Goal: Task Accomplishment & Management: Manage account settings

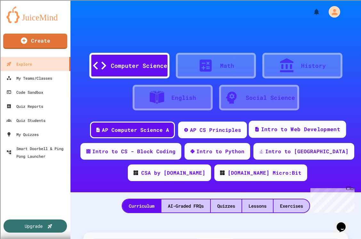
click at [292, 130] on div "Intro to Web Development" at bounding box center [300, 129] width 79 height 8
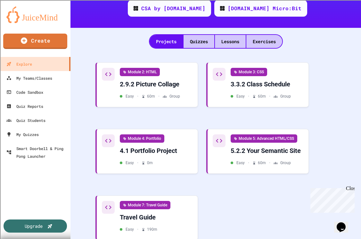
scroll to position [164, 0]
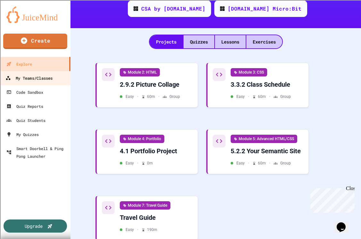
click at [46, 75] on div "My Teams/Classes" at bounding box center [28, 78] width 47 height 8
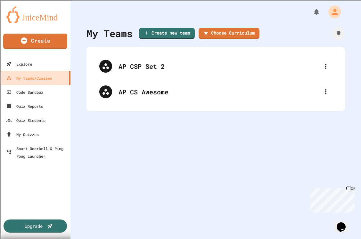
click at [330, 9] on icon "My Account" at bounding box center [335, 12] width 10 height 10
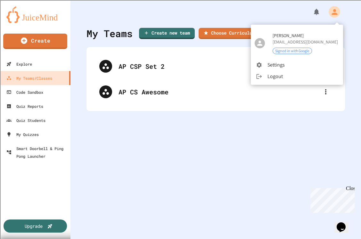
click at [328, 10] on div at bounding box center [180, 119] width 361 height 239
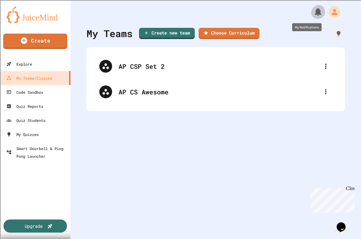
click at [314, 12] on icon "My Notifications" at bounding box center [317, 12] width 7 height 8
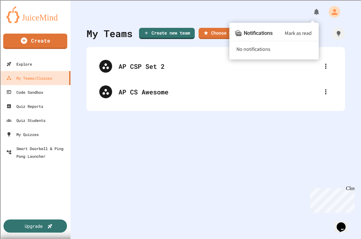
click at [311, 12] on div at bounding box center [180, 119] width 361 height 239
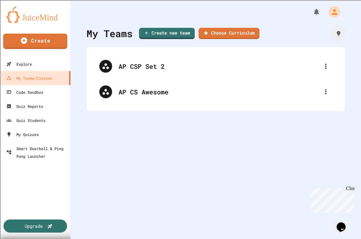
click at [330, 12] on icon "My Account" at bounding box center [334, 12] width 9 height 9
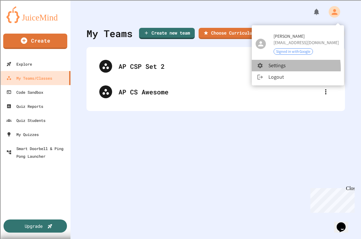
click at [273, 69] on li "Settings" at bounding box center [298, 66] width 92 height 12
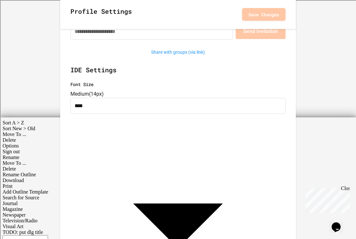
scroll to position [121, 0]
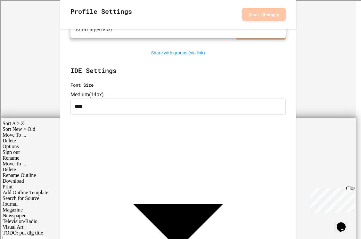
drag, startPoint x: 266, startPoint y: 117, endPoint x: 264, endPoint y: 128, distance: 11.1
click at [264, 38] on ul "Small ( 12px ) Medium ( 14px ) Large ( 16px ) Extra Large ( 18px )" at bounding box center [177, 12] width 215 height 51
click at [243, 12] on li "Medium ( 14px )" at bounding box center [177, 7] width 215 height 12
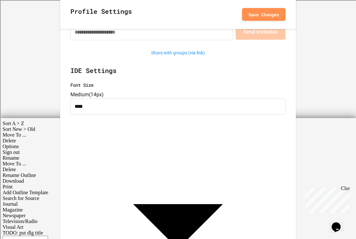
type input "*"
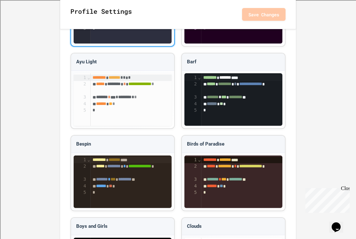
scroll to position [539, 0]
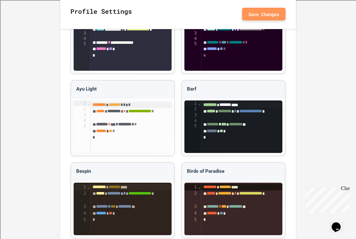
click at [253, 15] on button "Save Changes" at bounding box center [264, 14] width 44 height 13
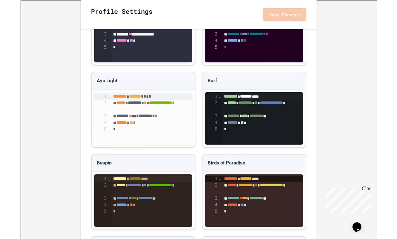
scroll to position [546, 0]
